Goal: Task Accomplishment & Management: Complete application form

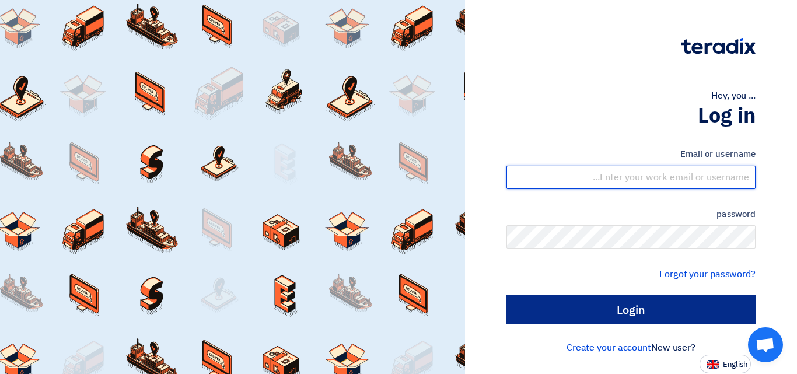
type input "[EMAIL_ADDRESS][DOMAIN_NAME]"
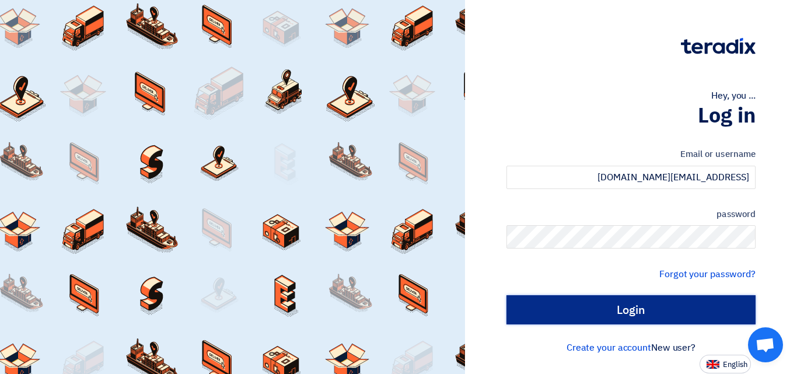
click at [649, 308] on input "Login" at bounding box center [631, 309] width 249 height 29
type input "Sign in"
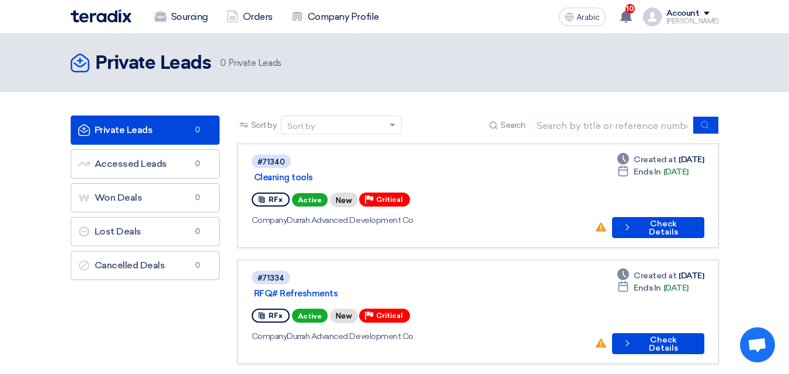
scroll to position [175, 0]
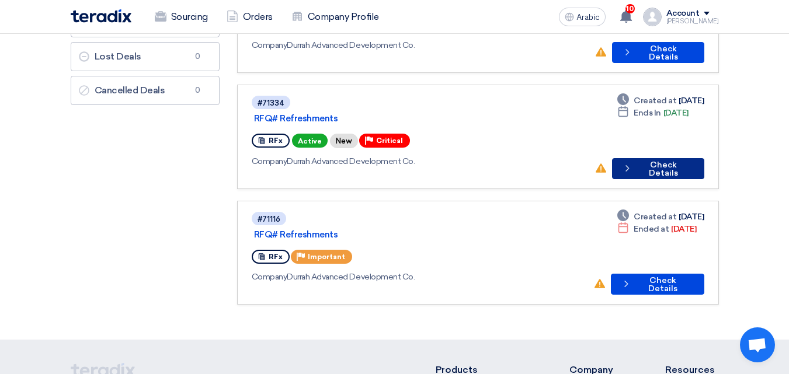
click at [668, 173] on font "Check Details" at bounding box center [663, 169] width 29 height 18
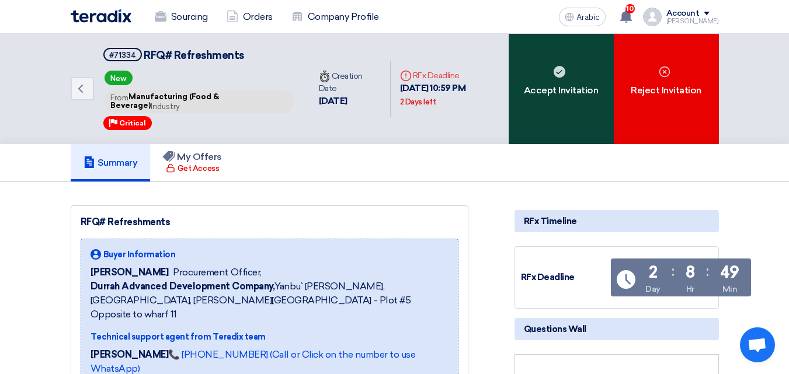
click at [580, 88] on font "Accept Invitation" at bounding box center [561, 90] width 75 height 11
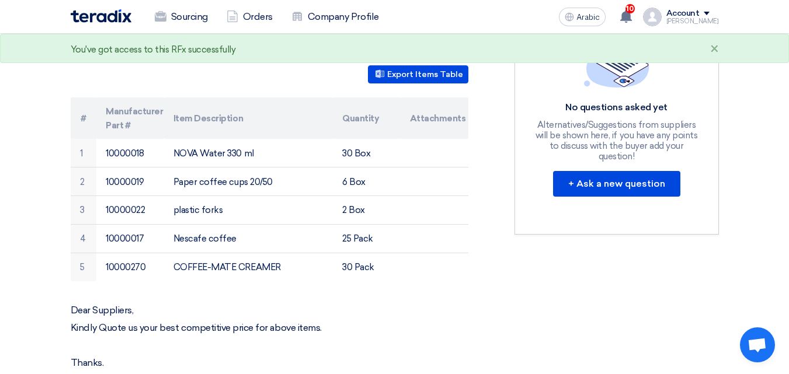
scroll to position [58, 0]
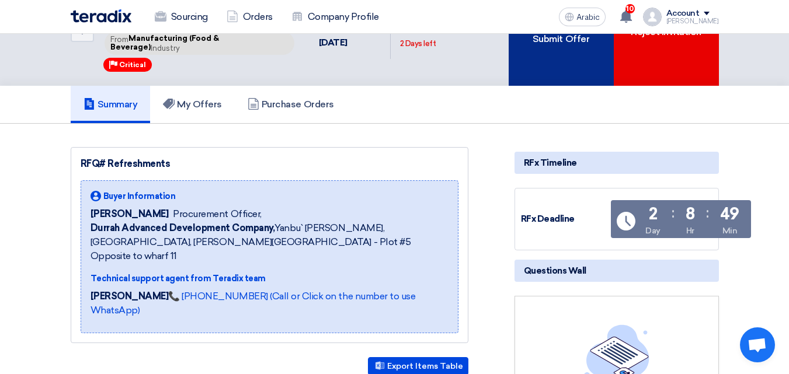
click at [555, 59] on div "Submit Offer" at bounding box center [560, 30] width 105 height 110
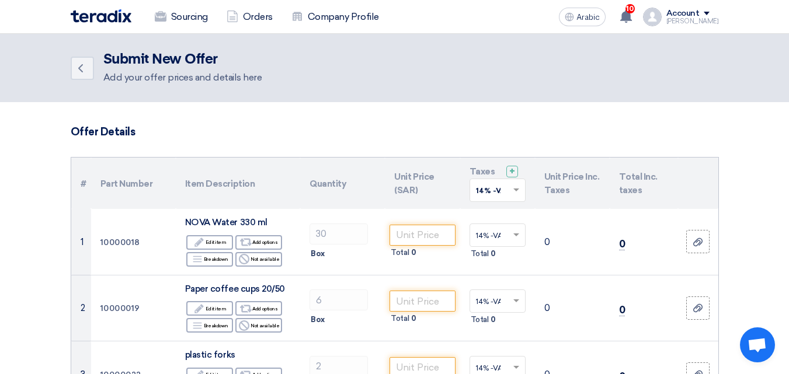
click at [507, 191] on div at bounding box center [497, 190] width 55 height 19
click at [500, 233] on span "15% -VAT" at bounding box center [492, 232] width 33 height 8
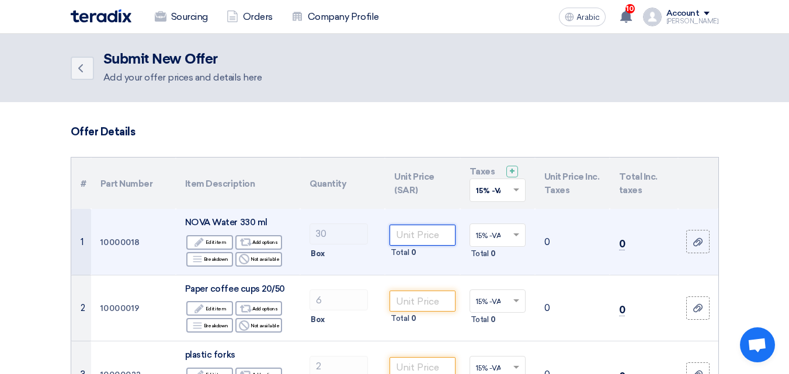
click at [428, 238] on input "number" at bounding box center [421, 235] width 65 height 21
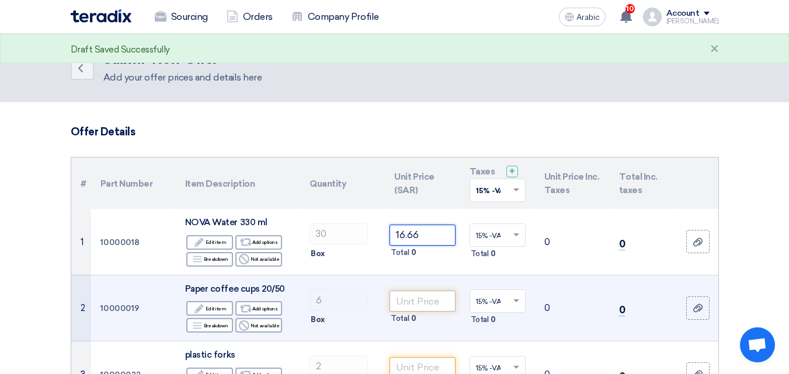
type input "16.66"
click at [417, 298] on input "number" at bounding box center [421, 301] width 65 height 21
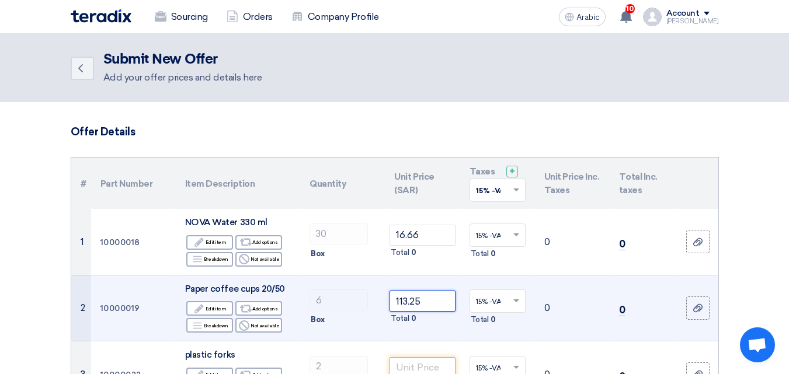
scroll to position [117, 0]
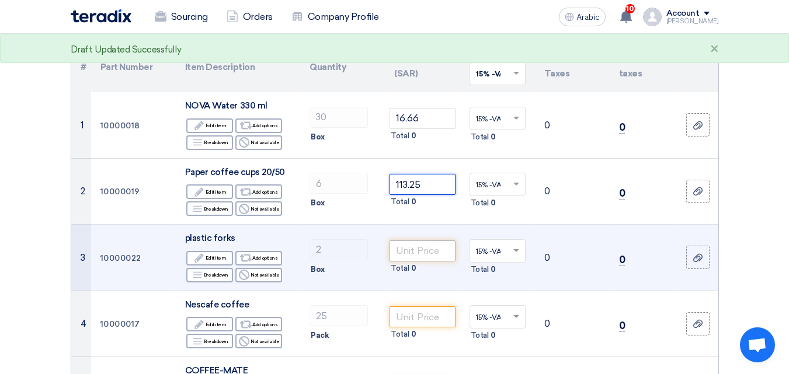
type input "113.25"
click at [426, 250] on input "number" at bounding box center [421, 250] width 65 height 21
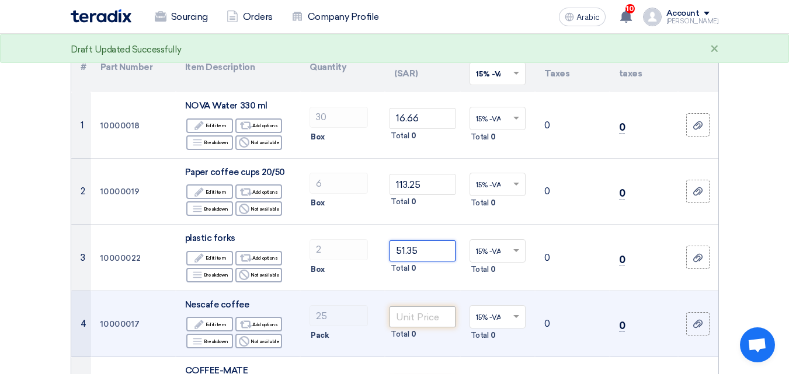
type input "51.35"
click at [411, 318] on input "number" at bounding box center [421, 316] width 65 height 21
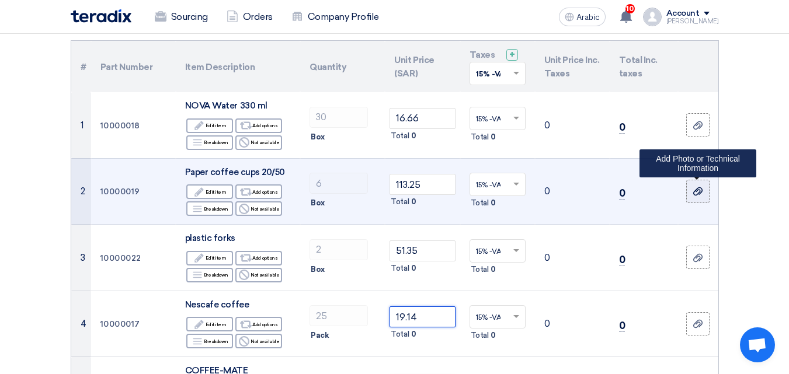
scroll to position [233, 0]
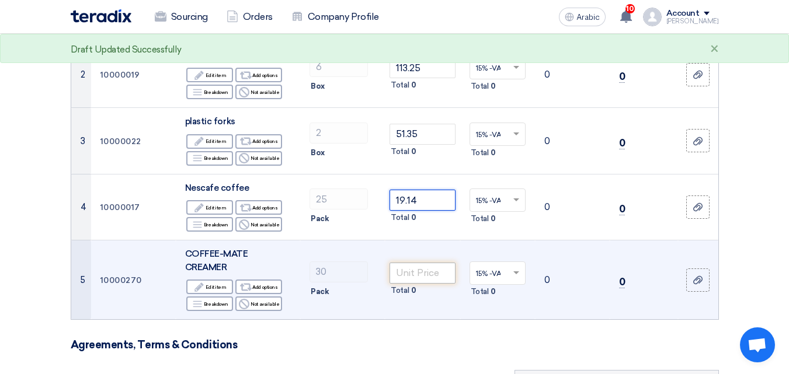
type input "19.14"
click at [433, 268] on input "number" at bounding box center [421, 273] width 65 height 21
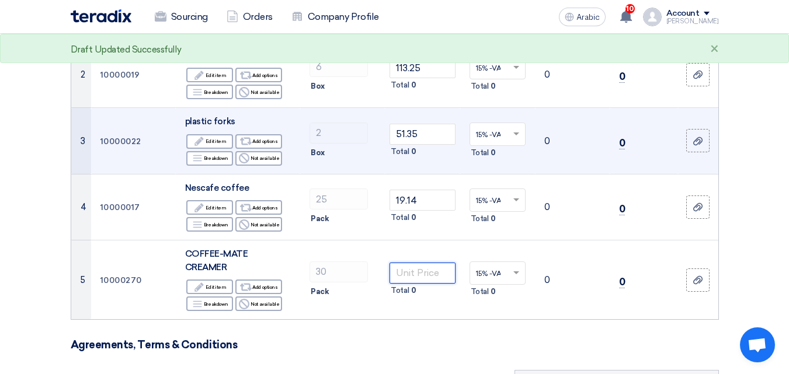
scroll to position [292, 0]
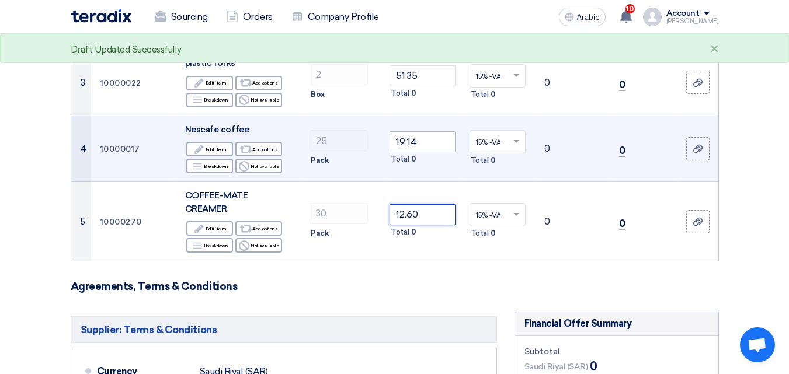
type input "12.60"
click at [433, 145] on input "19.14" at bounding box center [421, 141] width 65 height 21
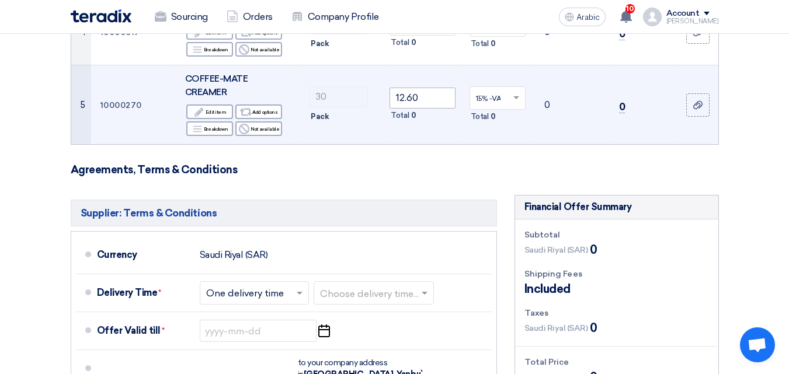
scroll to position [467, 0]
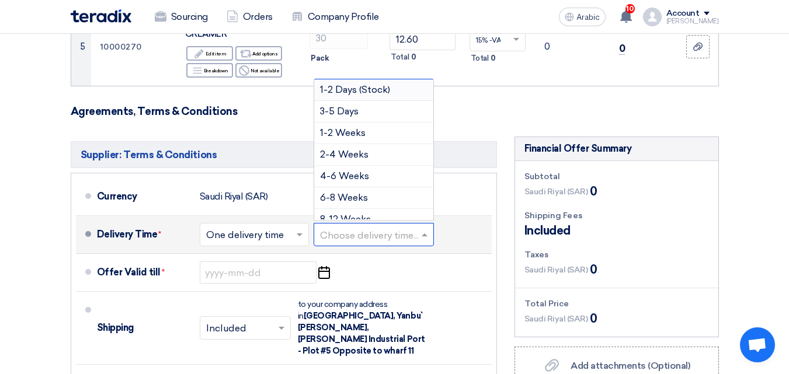
click at [365, 228] on input "text" at bounding box center [374, 236] width 109 height 17
click at [353, 106] on font "3-5 Days" at bounding box center [339, 111] width 39 height 11
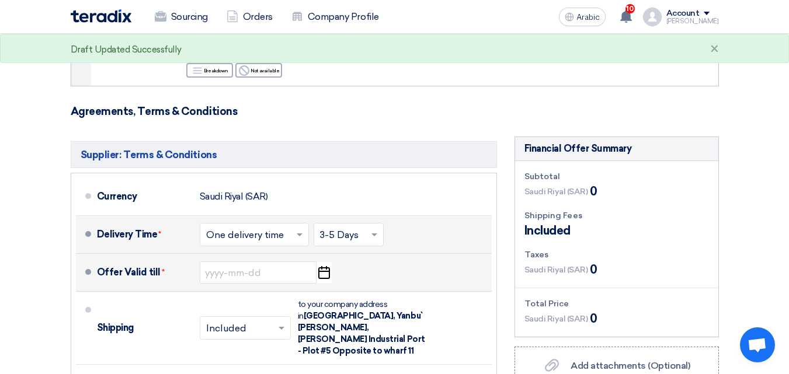
click at [325, 262] on icon "Pick a date" at bounding box center [324, 272] width 16 height 21
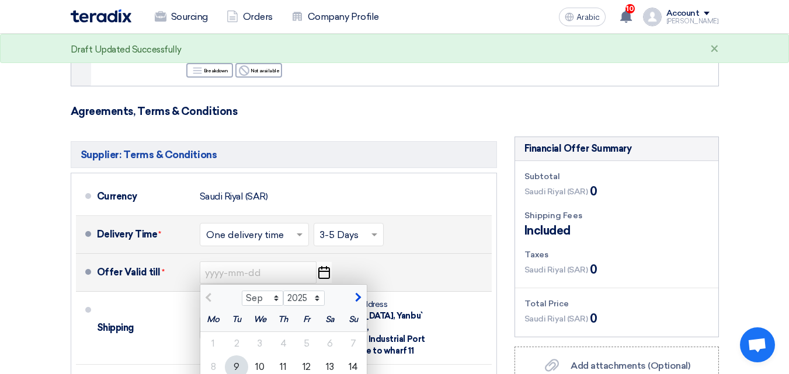
scroll to position [642, 0]
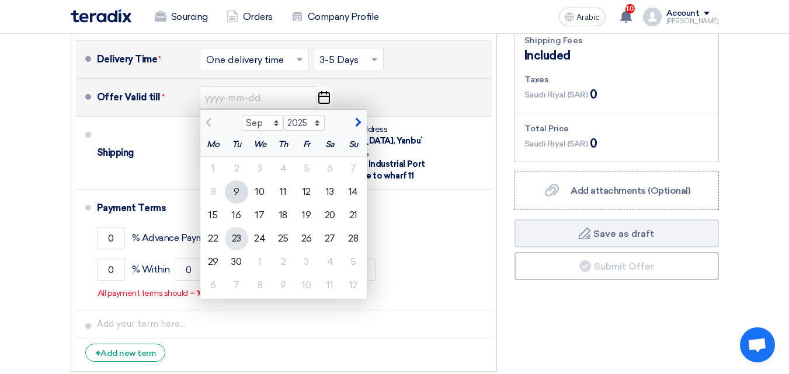
click at [235, 233] on font "23" at bounding box center [236, 238] width 9 height 11
type input "[DATE]"
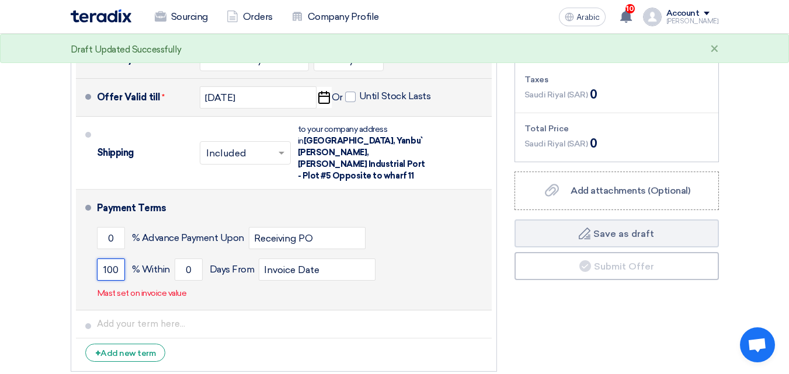
type input "100"
drag, startPoint x: 207, startPoint y: 245, endPoint x: 229, endPoint y: 245, distance: 22.8
click at [229, 254] on div "100 % [DATE] From Invoice Date" at bounding box center [292, 270] width 390 height 32
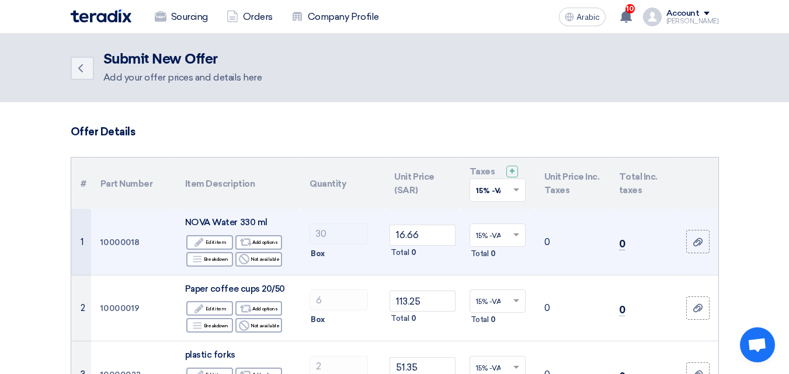
scroll to position [175, 0]
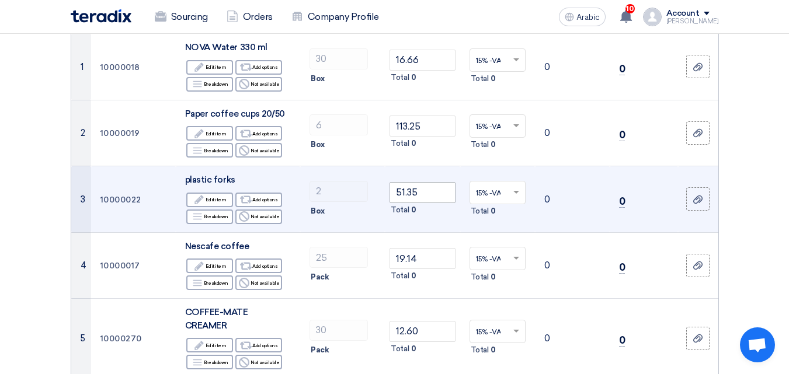
type input "15"
click at [439, 190] on input "51.35" at bounding box center [421, 192] width 65 height 21
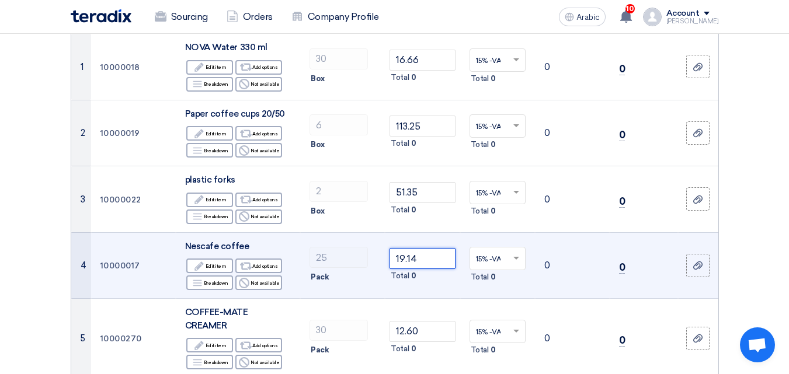
click at [434, 256] on input "19.14" at bounding box center [421, 258] width 65 height 21
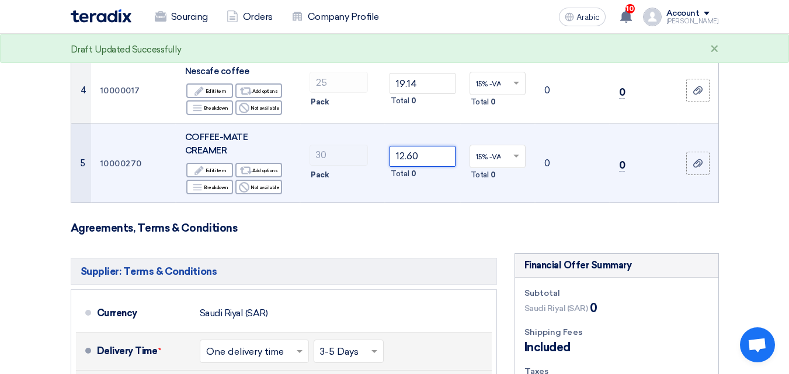
click at [429, 154] on form "Offer Details # Part Number Item Description Quantity Unit Price (SAR) Taxes + …" at bounding box center [395, 212] width 648 height 874
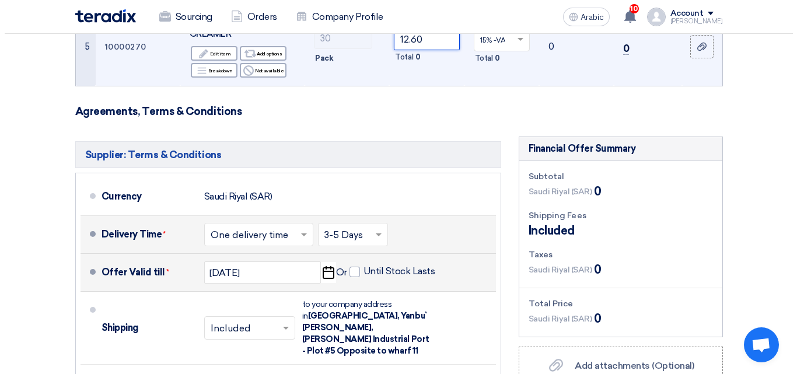
scroll to position [700, 0]
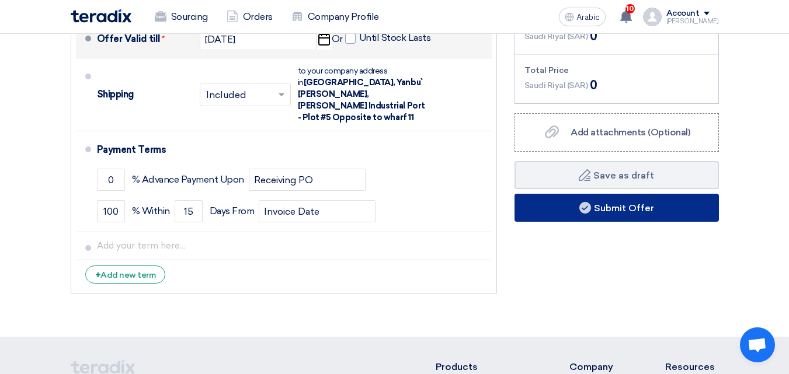
click at [587, 202] on use at bounding box center [585, 208] width 12 height 12
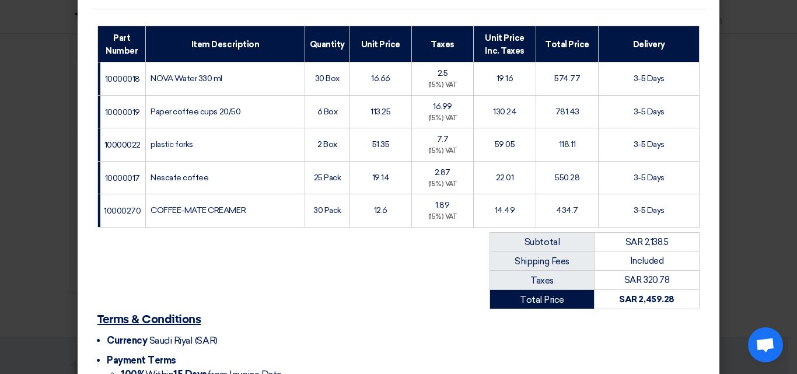
scroll to position [280, 0]
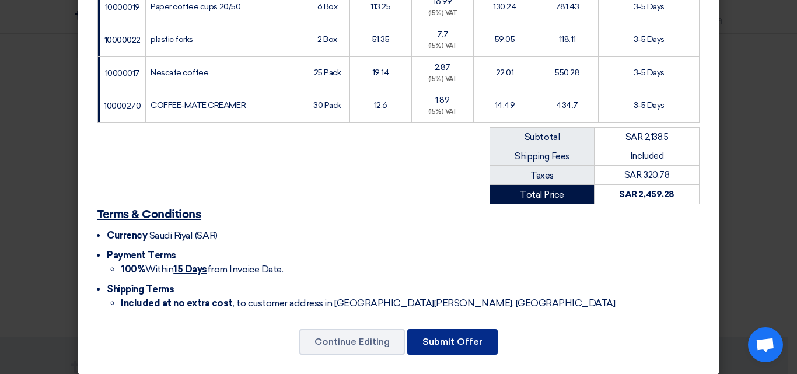
click at [448, 336] on font "Submit Offer" at bounding box center [453, 341] width 60 height 11
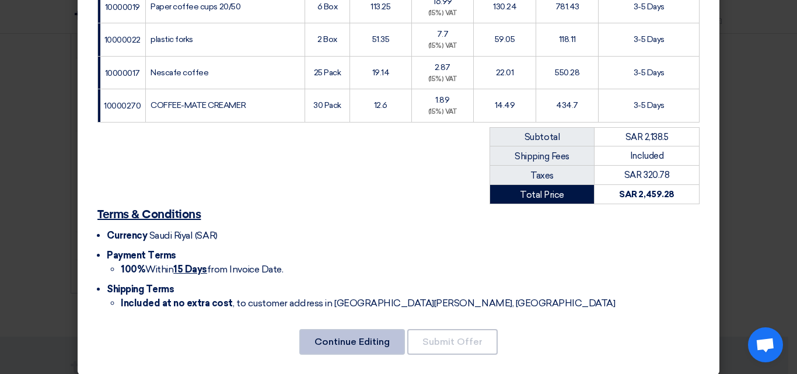
click at [353, 336] on font "Continue Editing" at bounding box center [352, 341] width 75 height 11
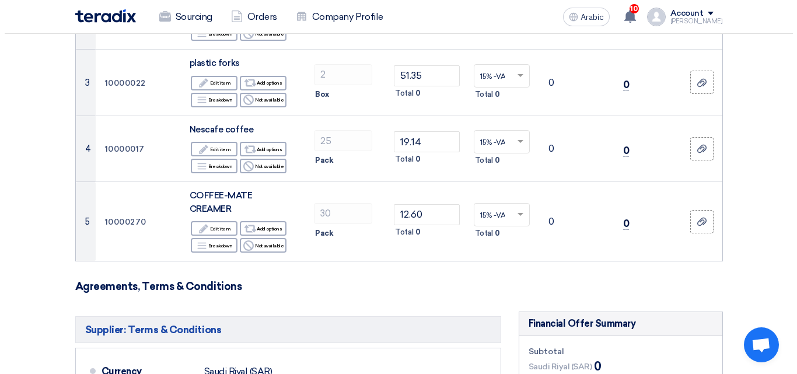
scroll to position [700, 0]
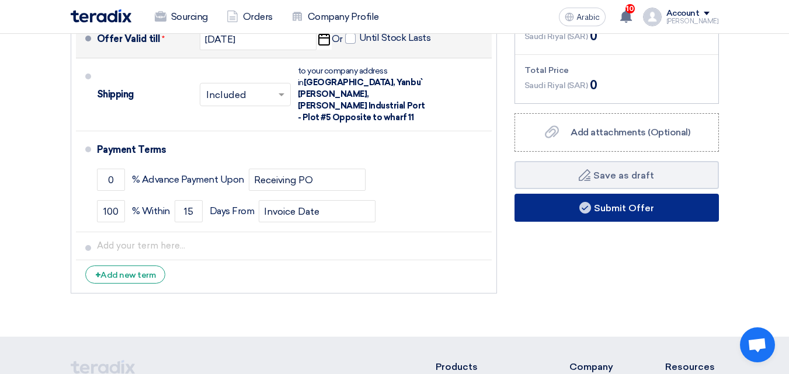
click at [587, 202] on use at bounding box center [585, 208] width 12 height 12
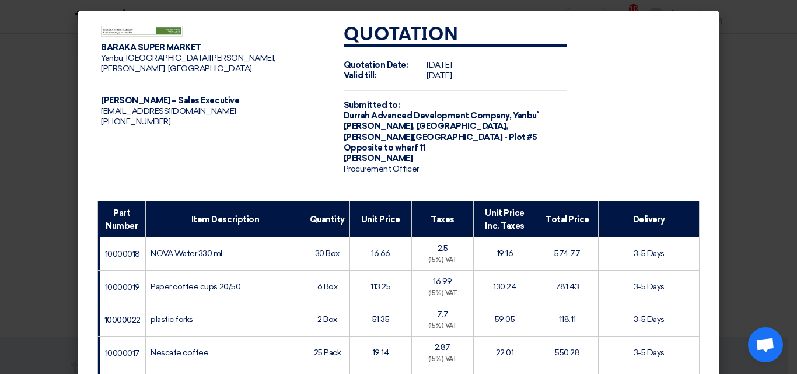
scroll to position [280, 0]
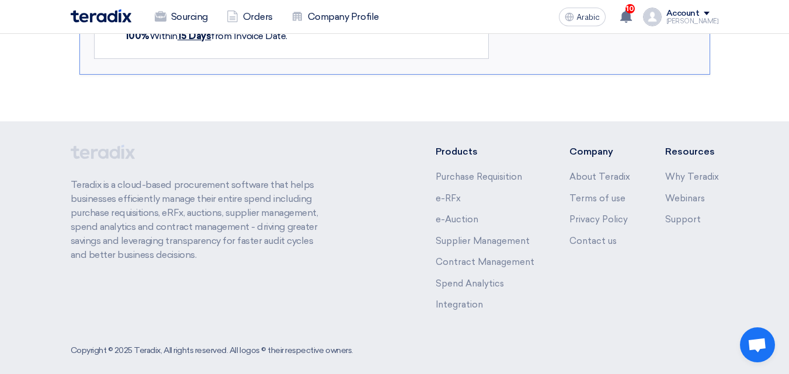
scroll to position [656, 0]
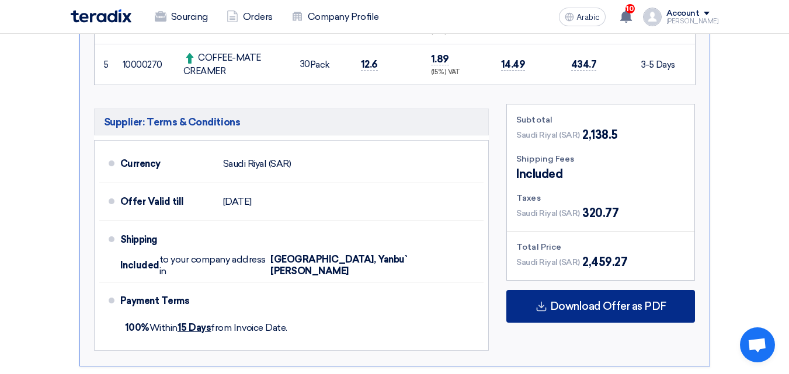
click at [581, 306] on font "Download Offer as PDF" at bounding box center [608, 306] width 116 height 13
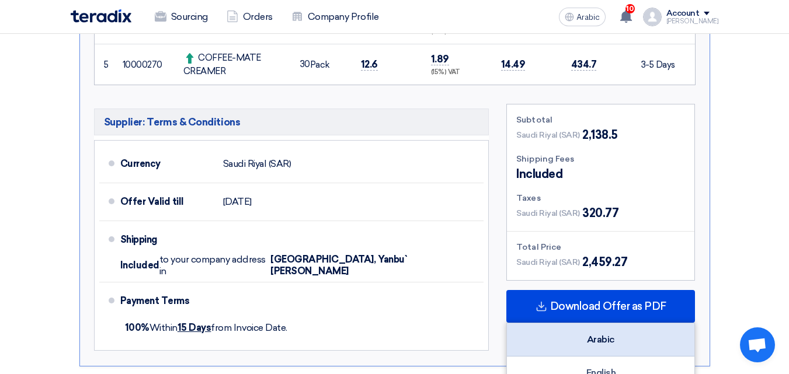
scroll to position [773, 0]
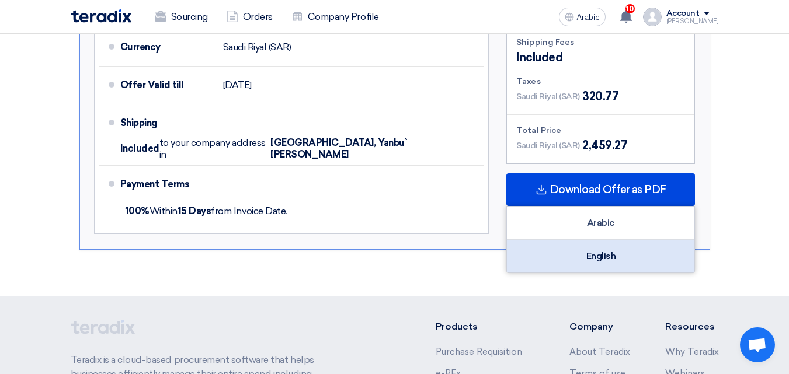
click at [612, 250] on font "English" at bounding box center [601, 255] width 30 height 11
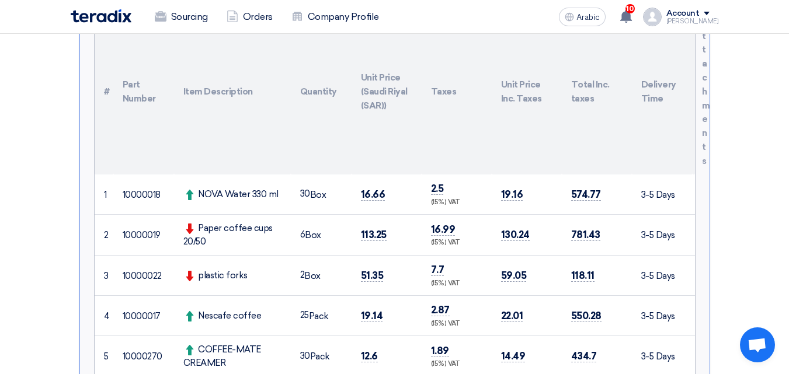
scroll to position [0, 0]
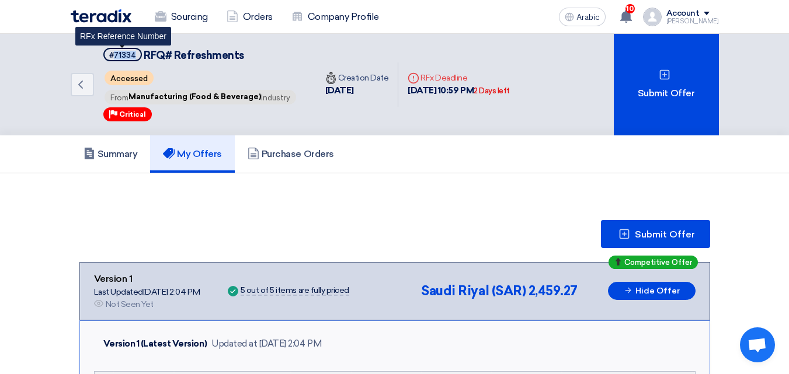
drag, startPoint x: 134, startPoint y: 52, endPoint x: 114, endPoint y: 60, distance: 20.7
click at [114, 60] on span "#71334" at bounding box center [122, 54] width 39 height 13
copy font "71334"
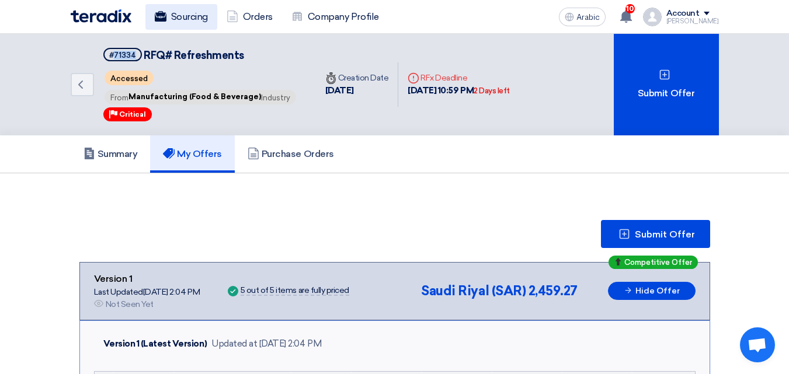
click at [180, 22] on font "Sourcing" at bounding box center [189, 16] width 37 height 11
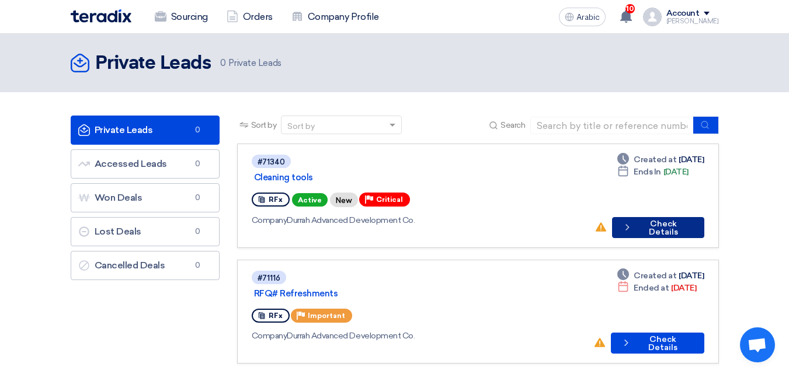
click at [684, 221] on button "Check details Check Details" at bounding box center [658, 227] width 92 height 21
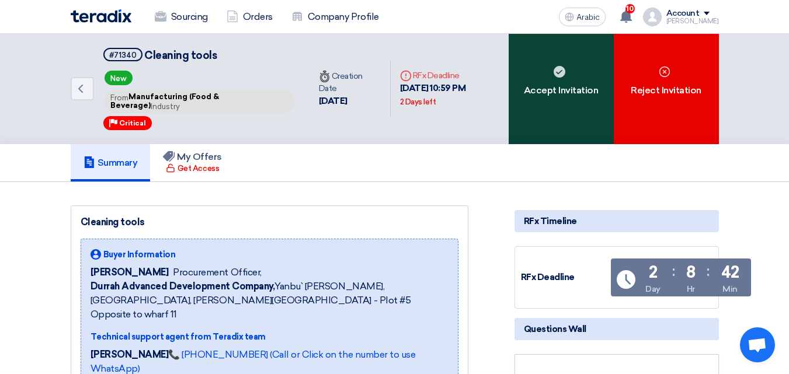
click at [577, 74] on div "Accept Invitation" at bounding box center [560, 89] width 105 height 110
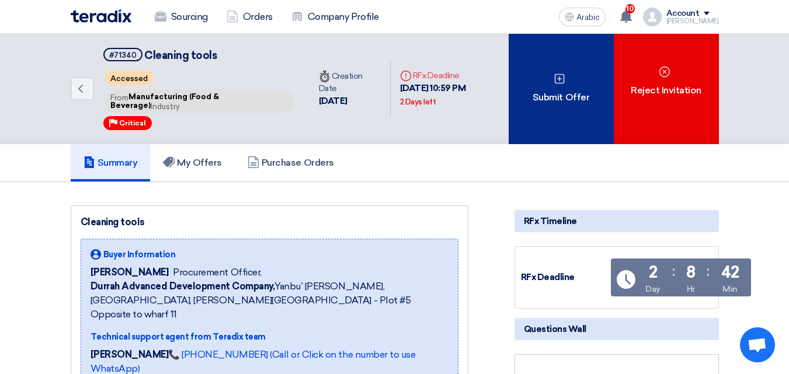
click at [574, 88] on div "Submit Offer" at bounding box center [560, 89] width 105 height 110
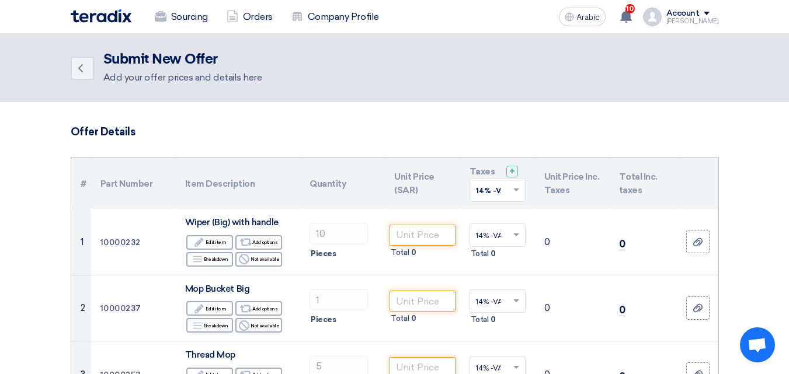
scroll to position [117, 0]
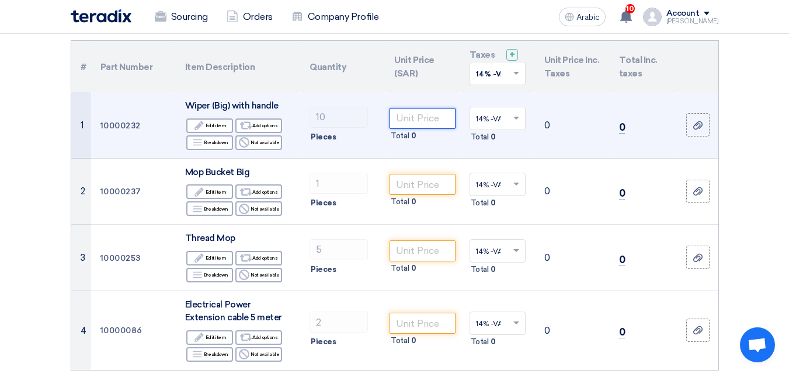
click at [437, 120] on input "number" at bounding box center [421, 118] width 65 height 21
click at [485, 114] on input "text" at bounding box center [492, 119] width 32 height 19
click at [486, 152] on div "15% -VAT" at bounding box center [497, 161] width 55 height 20
click at [426, 122] on input "number" at bounding box center [421, 118] width 65 height 21
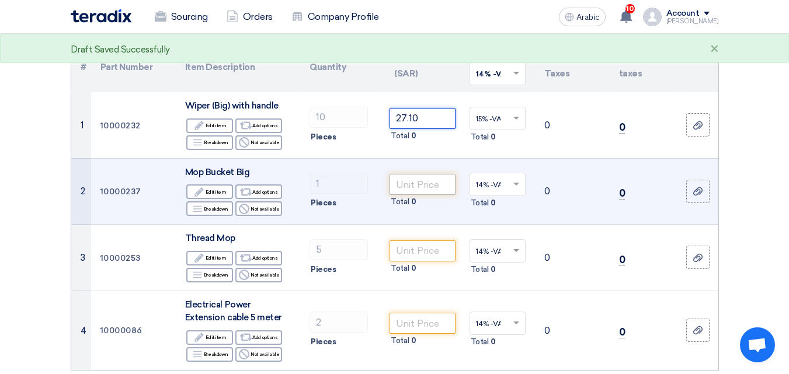
type input "27.10"
click at [420, 191] on input "number" at bounding box center [421, 184] width 65 height 21
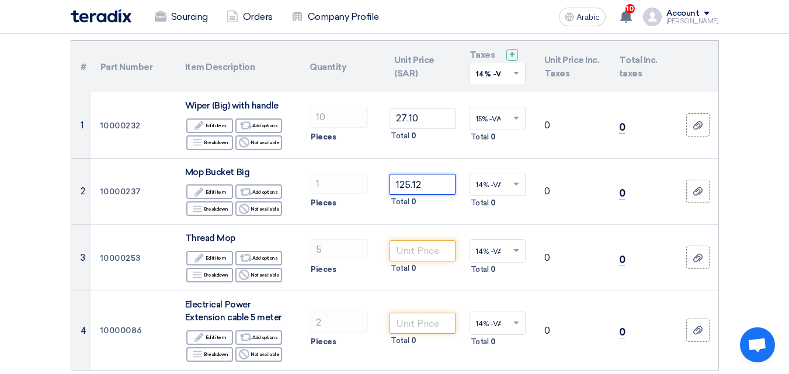
type input "125.12"
drag, startPoint x: 515, startPoint y: 64, endPoint x: 513, endPoint y: 74, distance: 9.5
click at [514, 71] on div "'Select taxes... 14% -VAT ×" at bounding box center [497, 73] width 56 height 23
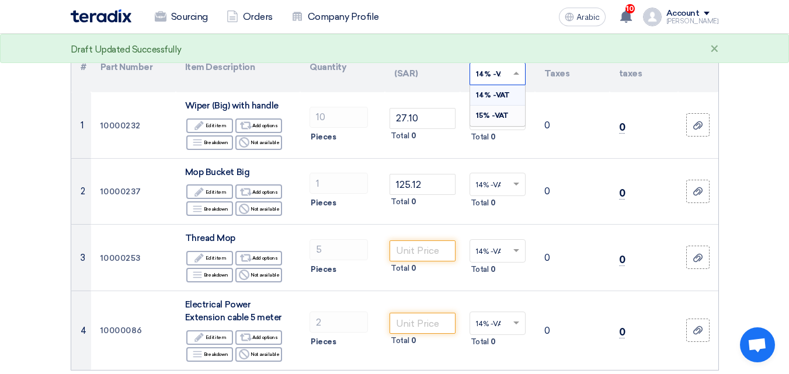
click at [496, 113] on span "15% -VAT" at bounding box center [492, 115] width 33 height 8
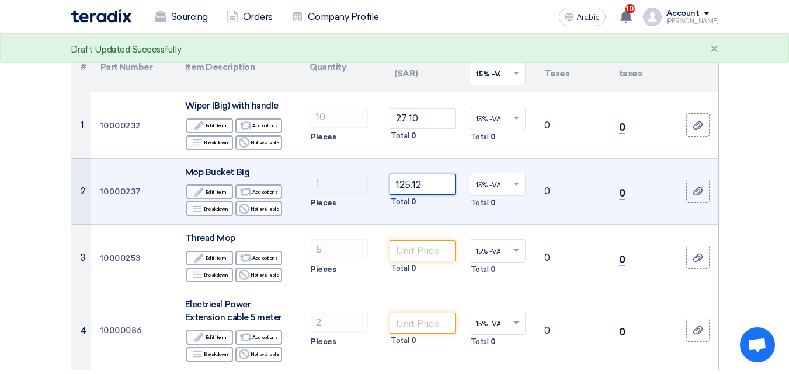
click at [433, 181] on input "125.12" at bounding box center [421, 184] width 65 height 21
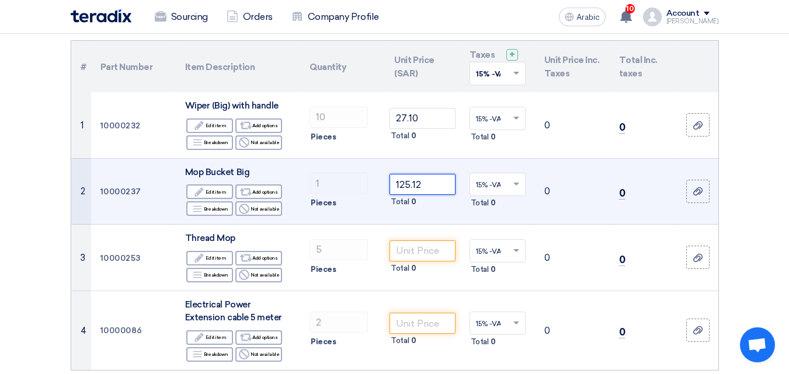
scroll to position [175, 0]
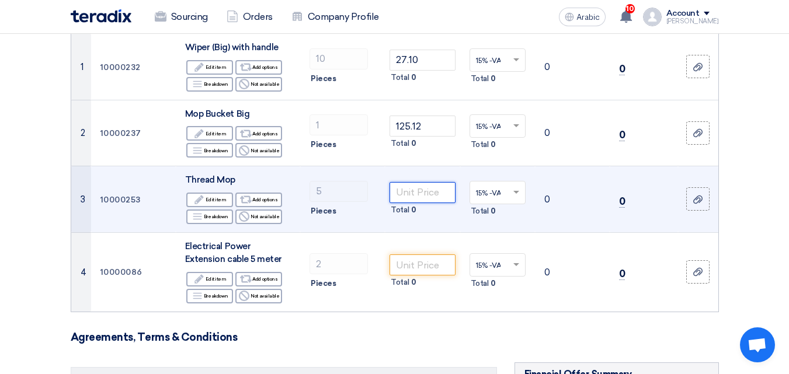
click at [424, 197] on input "number" at bounding box center [421, 192] width 65 height 21
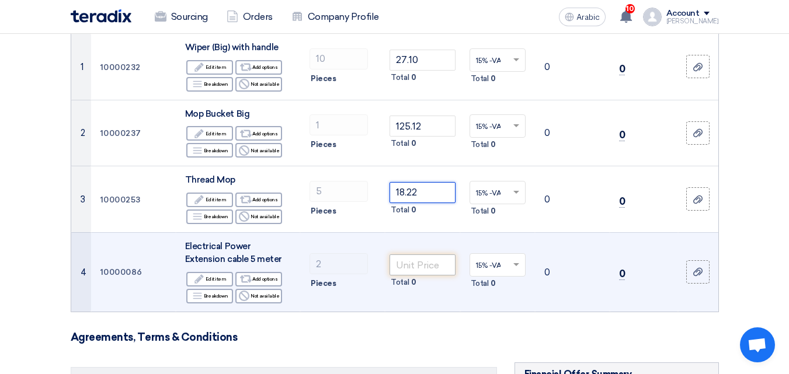
type input "18.22"
click at [420, 267] on input "number" at bounding box center [421, 265] width 65 height 21
click at [413, 266] on input "number" at bounding box center [421, 265] width 65 height 21
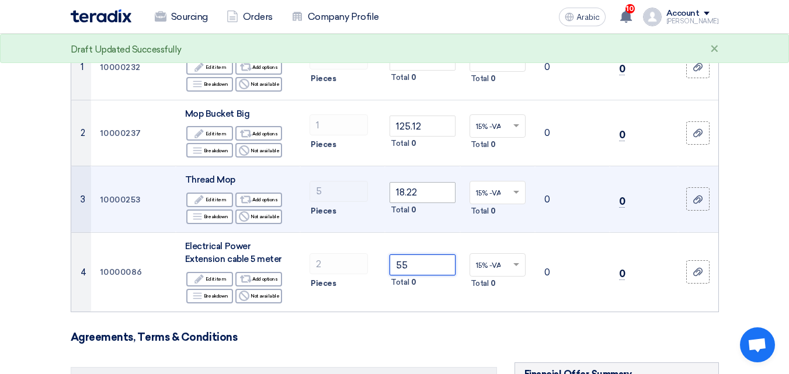
type input "55"
click at [429, 195] on input "18.22" at bounding box center [421, 192] width 65 height 21
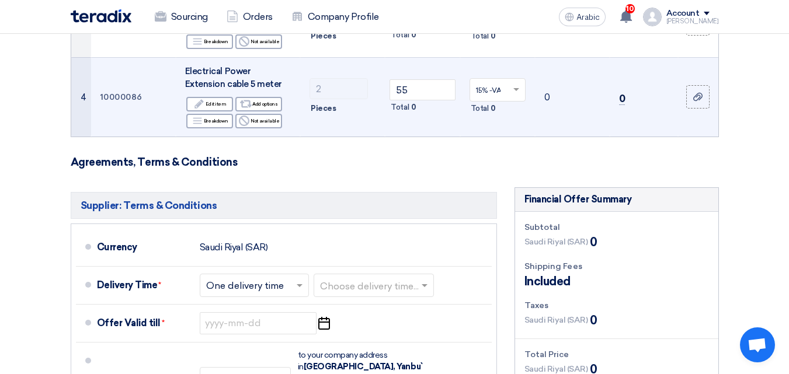
scroll to position [467, 0]
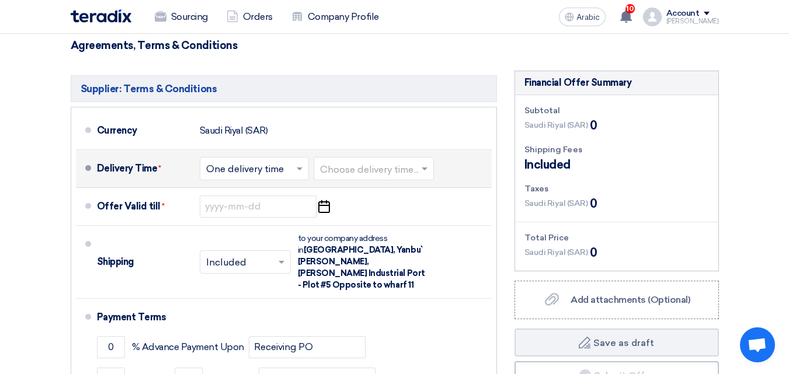
click at [350, 167] on input "text" at bounding box center [374, 169] width 109 height 17
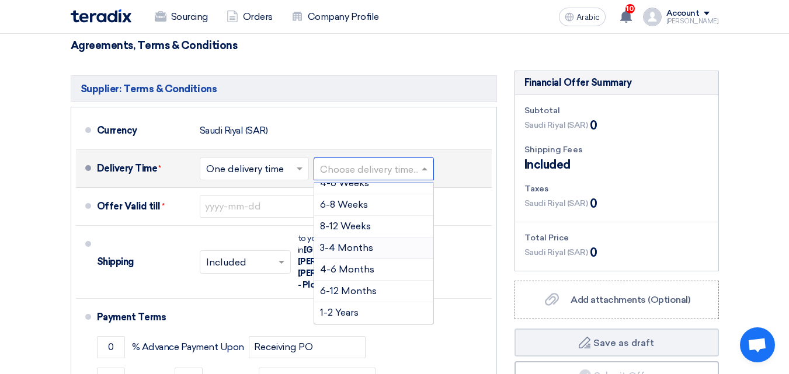
scroll to position [0, 0]
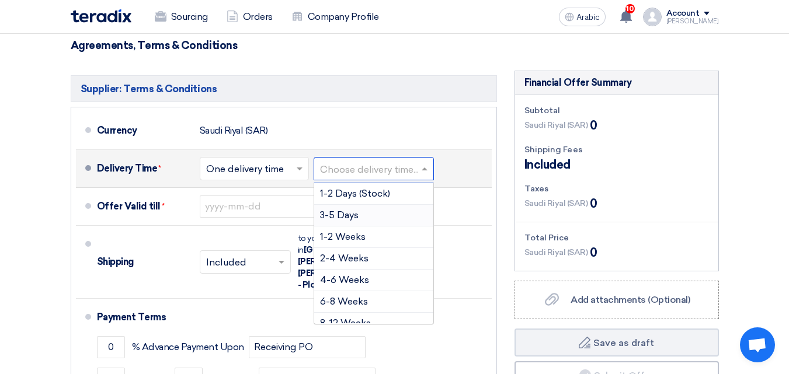
click at [357, 219] on font "3-5 Days" at bounding box center [339, 215] width 39 height 11
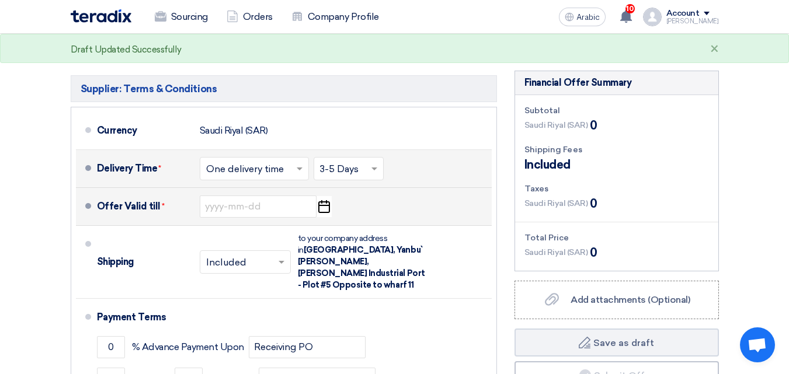
click at [320, 206] on icon "Pick a date" at bounding box center [324, 206] width 16 height 21
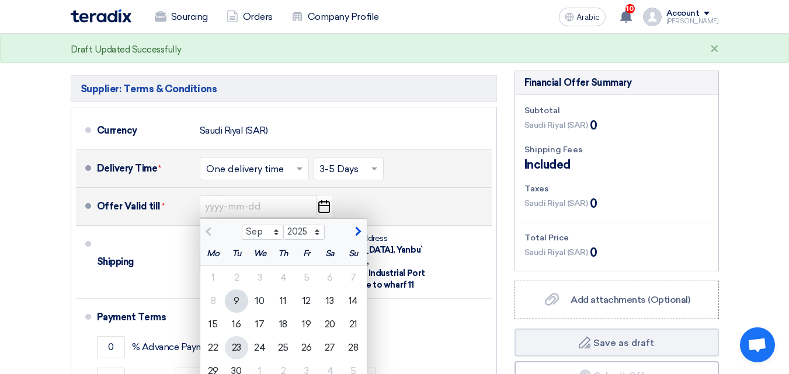
click at [237, 346] on font "23" at bounding box center [236, 347] width 9 height 11
type input "[DATE]"
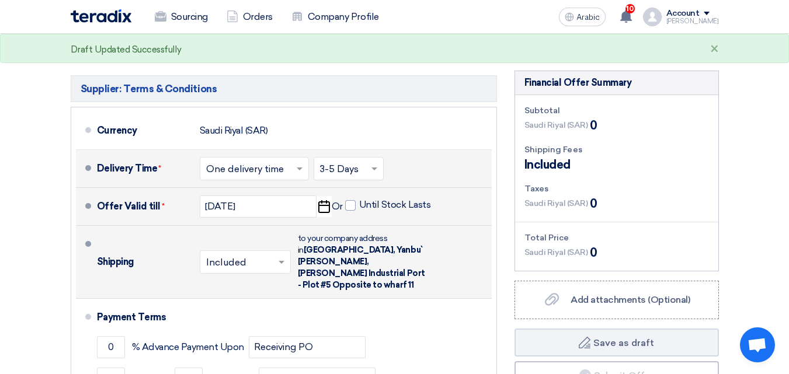
scroll to position [584, 0]
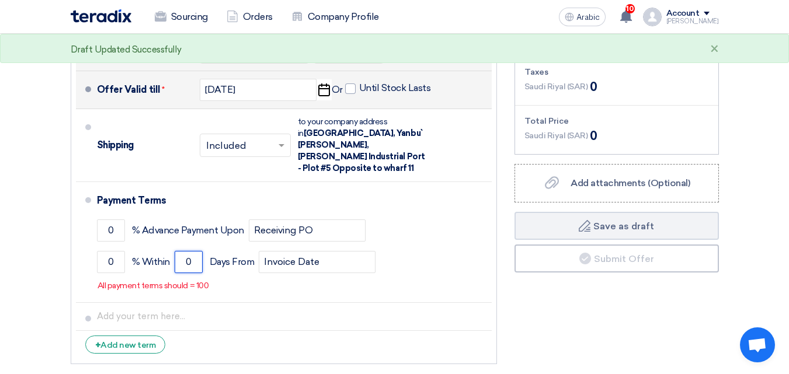
drag, startPoint x: 195, startPoint y: 252, endPoint x: 8, endPoint y: 246, distance: 187.4
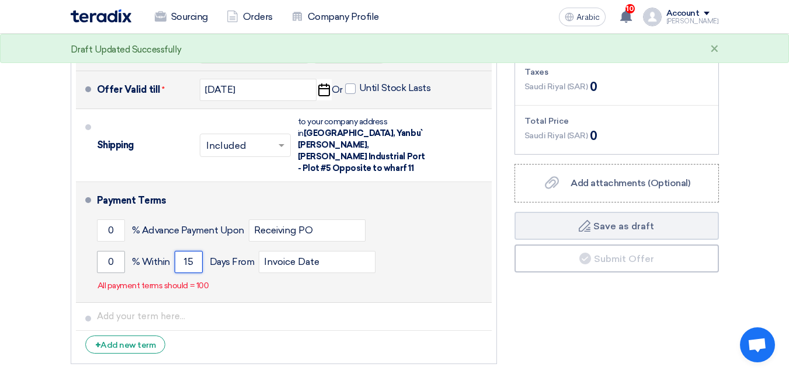
type input "15"
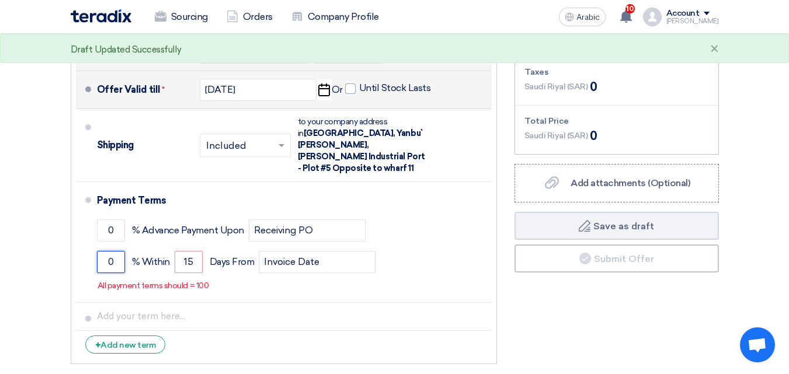
drag, startPoint x: 118, startPoint y: 251, endPoint x: 19, endPoint y: 251, distance: 98.6
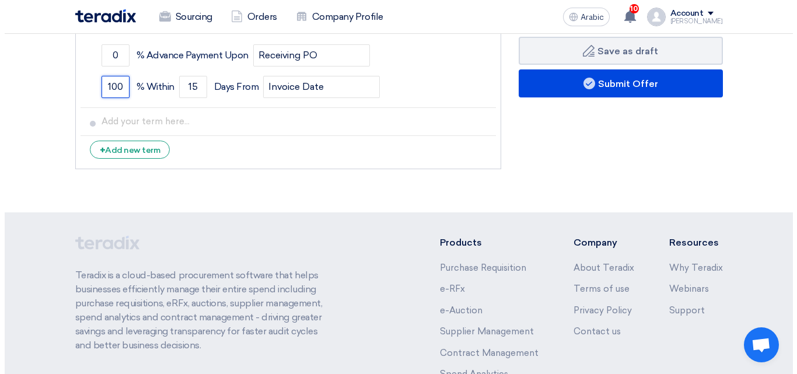
scroll to position [642, 0]
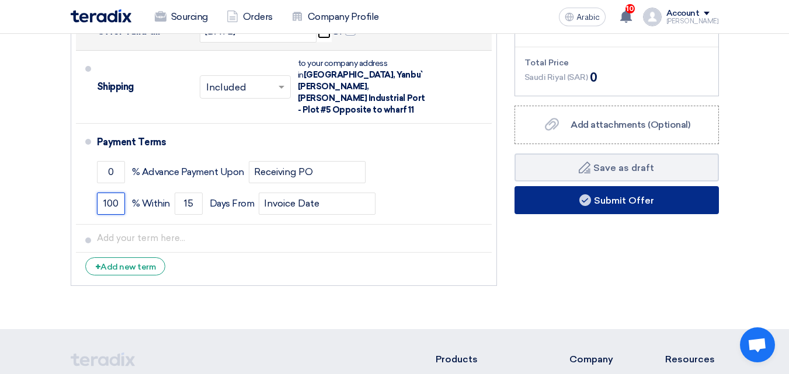
type input "100"
click at [597, 201] on font "Submit Offer" at bounding box center [624, 199] width 60 height 11
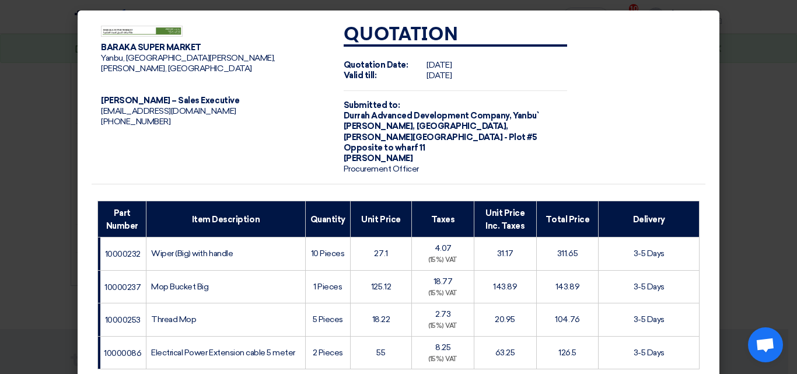
scroll to position [249, 0]
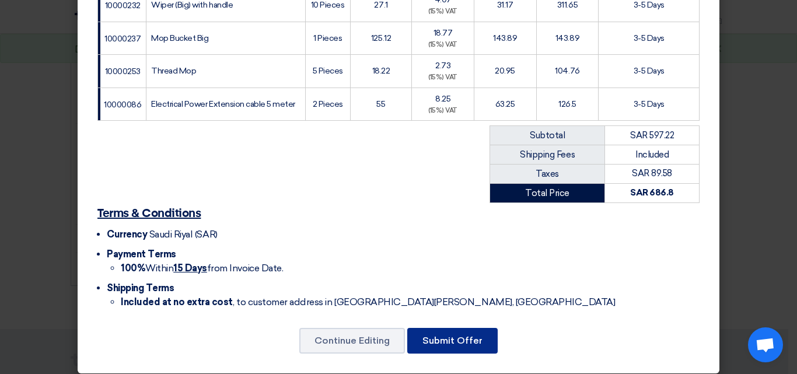
click at [442, 335] on font "Submit Offer" at bounding box center [453, 340] width 60 height 11
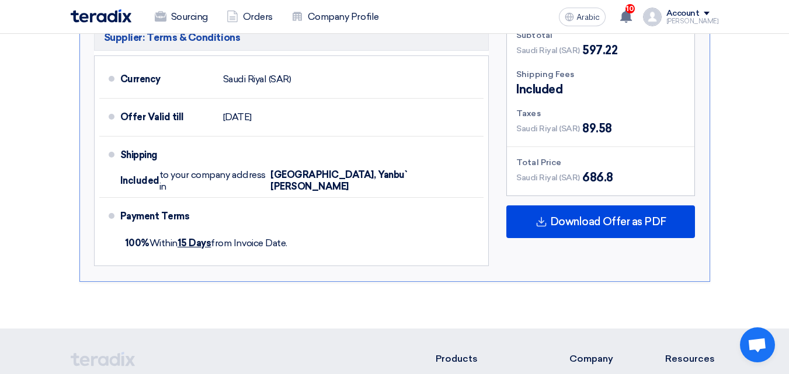
scroll to position [759, 0]
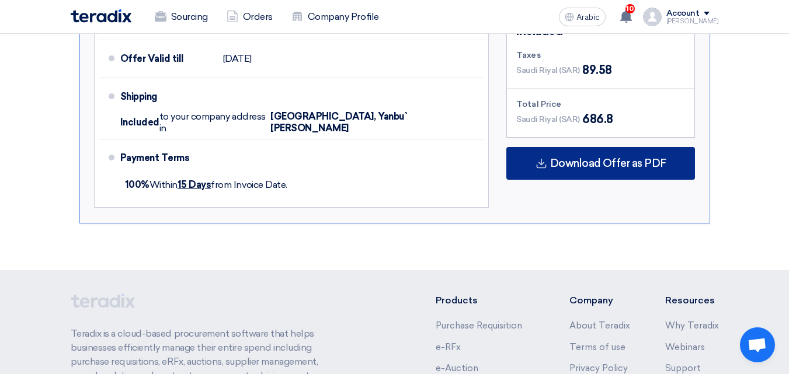
click at [608, 159] on font "Download Offer as PDF" at bounding box center [608, 163] width 116 height 13
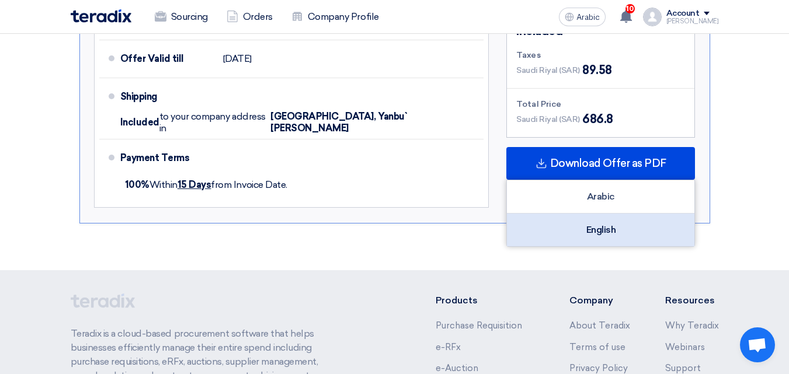
click at [601, 229] on font "English" at bounding box center [601, 229] width 30 height 11
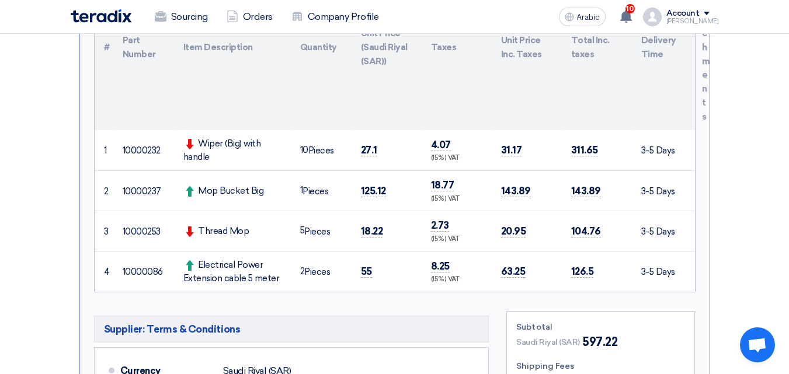
scroll to position [0, 0]
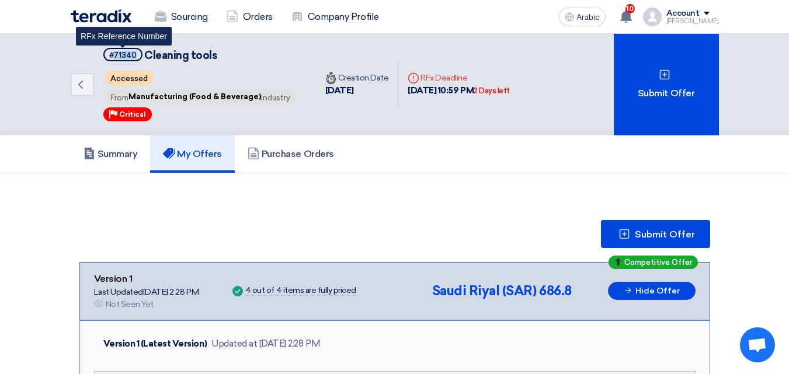
drag, startPoint x: 137, startPoint y: 58, endPoint x: 113, endPoint y: 60, distance: 23.5
click at [113, 60] on span "#71340" at bounding box center [122, 54] width 39 height 13
copy font "71340"
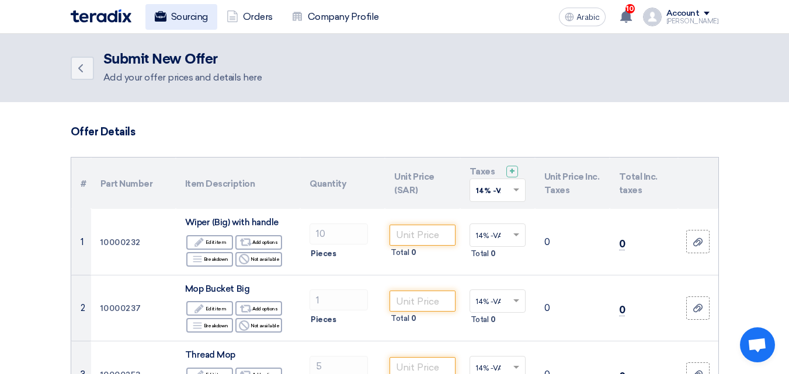
click at [190, 18] on font "Sourcing" at bounding box center [189, 16] width 37 height 11
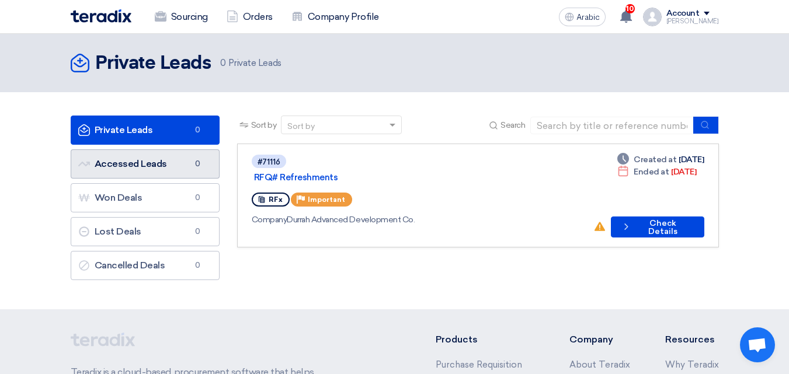
click at [129, 169] on font "Accessed Leads" at bounding box center [131, 163] width 72 height 11
